Goal: Transaction & Acquisition: Purchase product/service

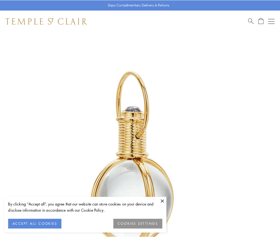
scroll to position [139, 0]
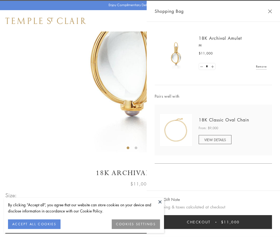
click at [213, 222] on button "Checkout $11,000" at bounding box center [213, 222] width 117 height 14
